Goal: Transaction & Acquisition: Purchase product/service

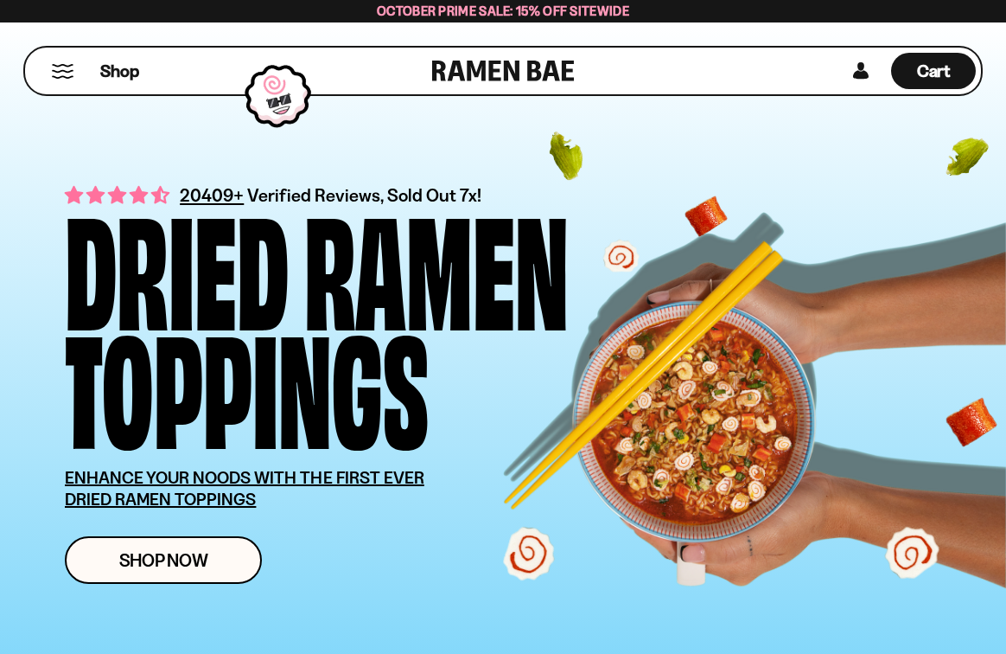
scroll to position [144, 0]
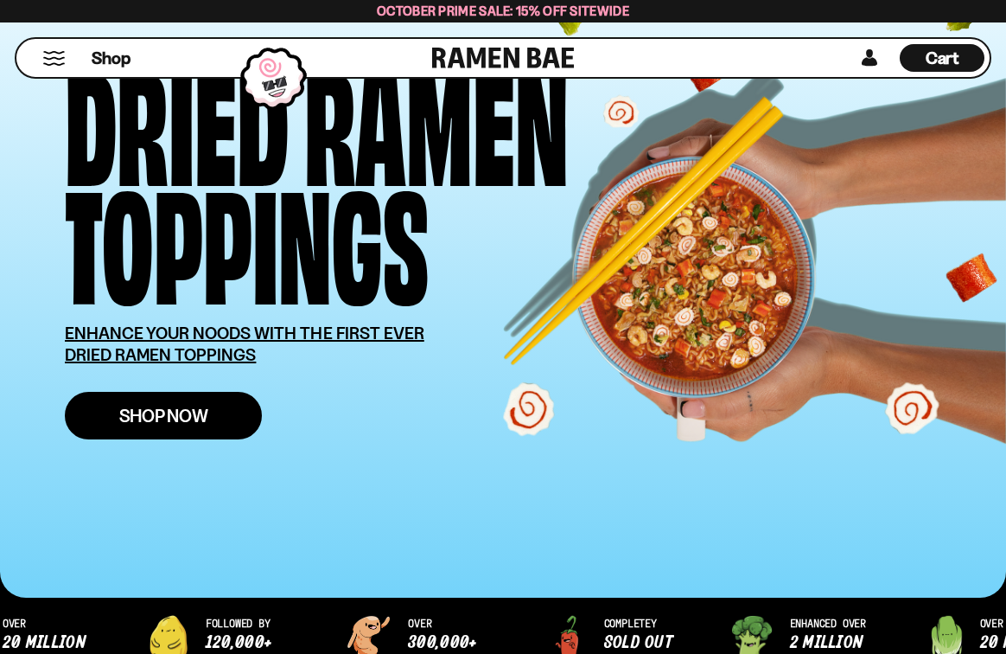
click at [234, 418] on link "Shop Now" at bounding box center [163, 416] width 197 height 48
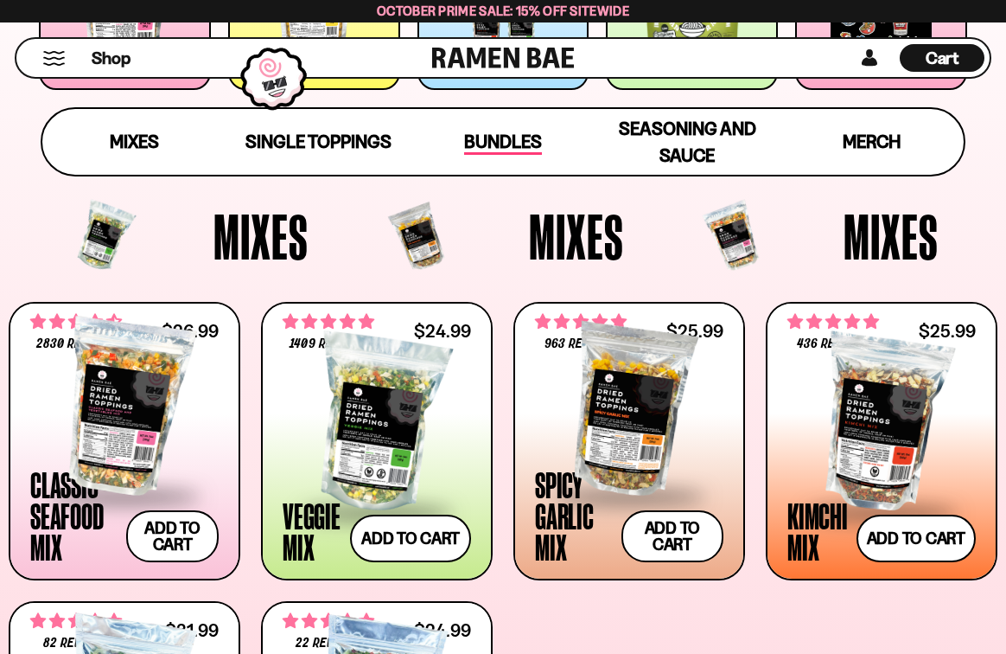
click at [508, 147] on span "Bundles" at bounding box center [503, 143] width 78 height 24
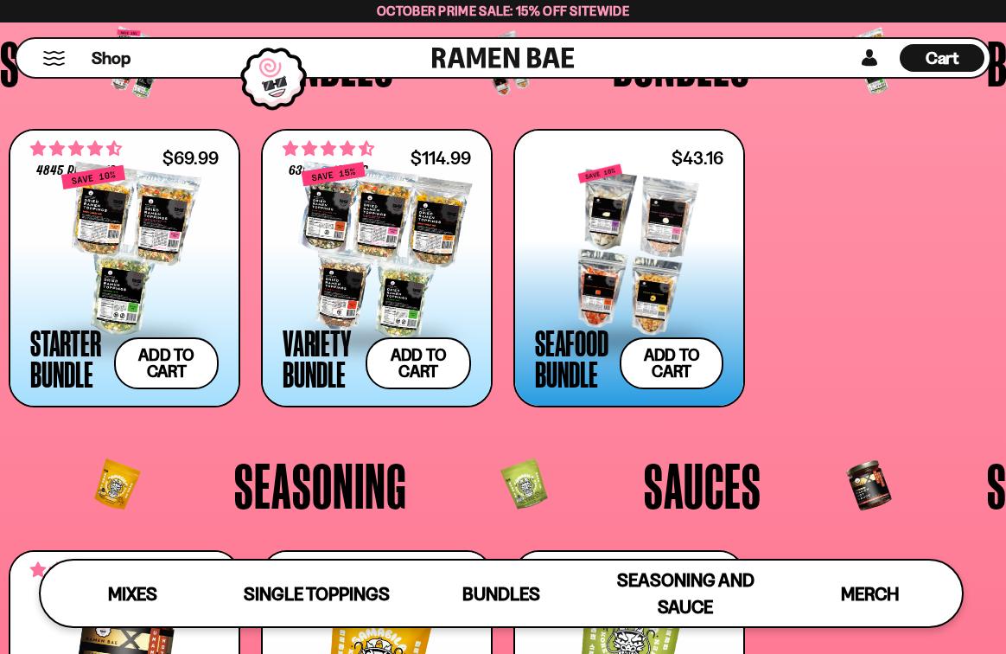
scroll to position [2914, 0]
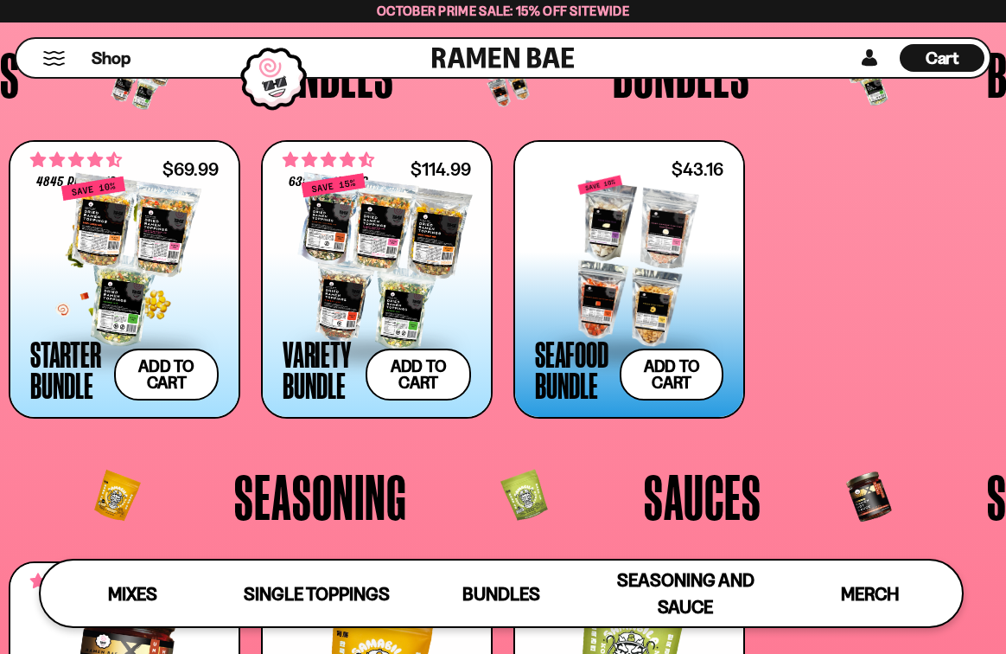
click at [161, 265] on div at bounding box center [124, 262] width 188 height 173
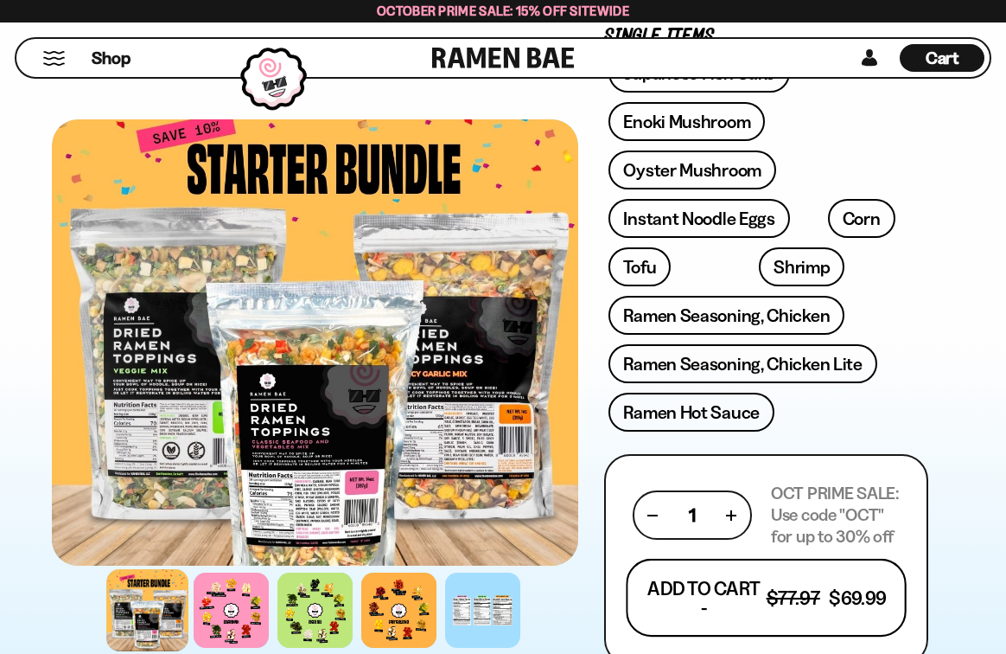
scroll to position [865, 0]
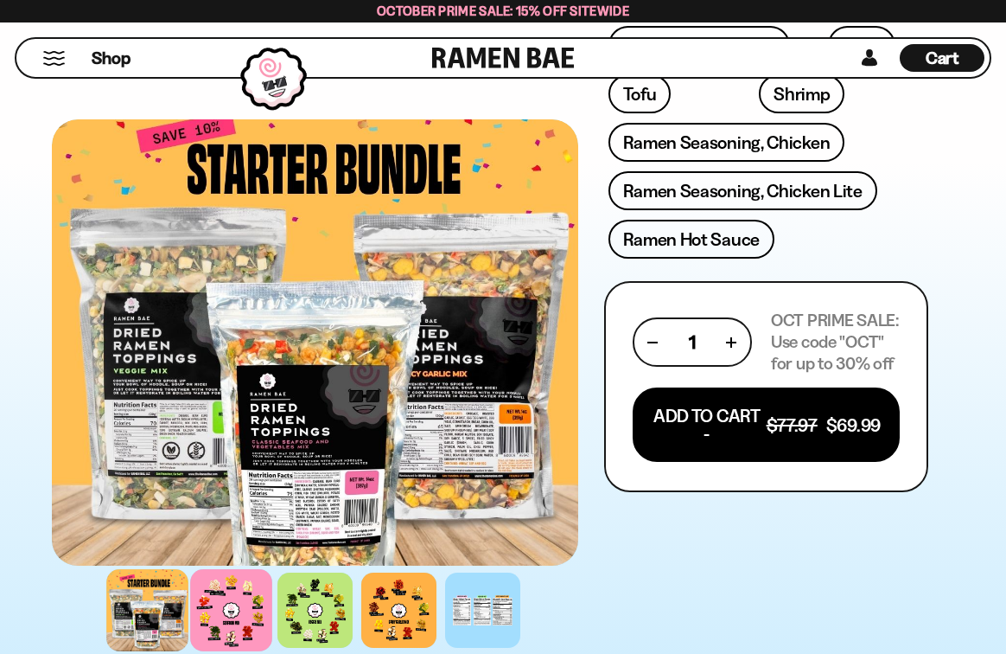
click at [232, 627] on div at bounding box center [231, 610] width 82 height 82
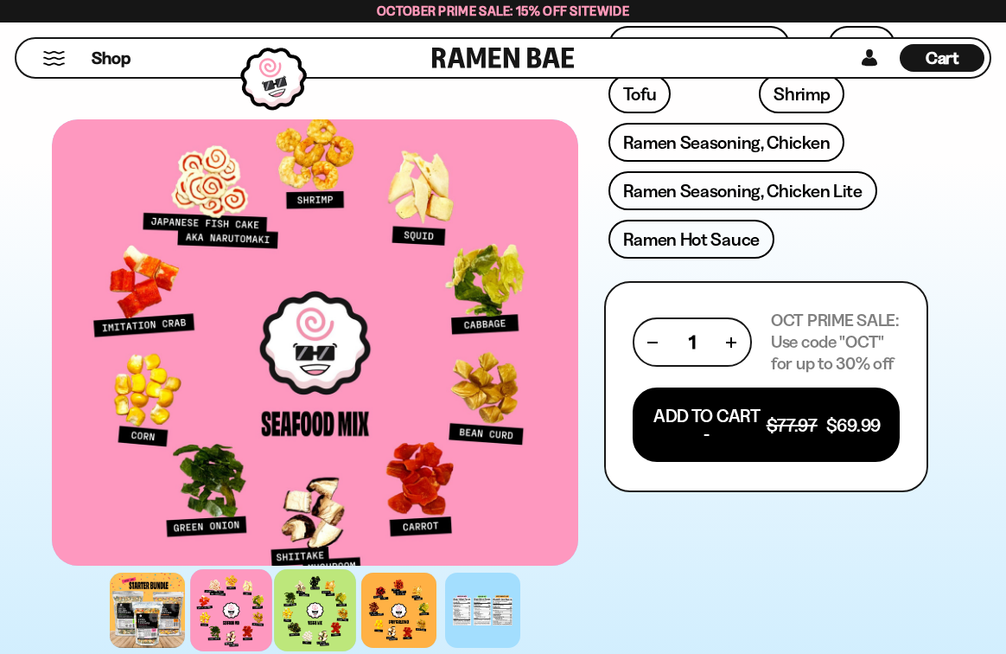
click at [336, 595] on div at bounding box center [315, 610] width 82 height 82
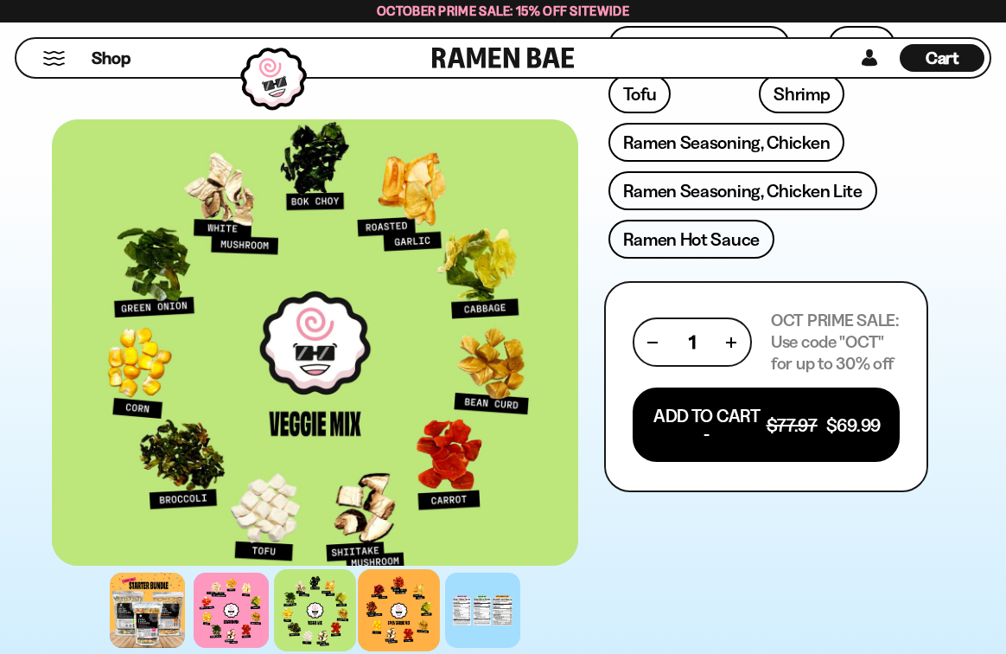
click at [414, 595] on div at bounding box center [399, 610] width 82 height 82
